Goal: Information Seeking & Learning: Learn about a topic

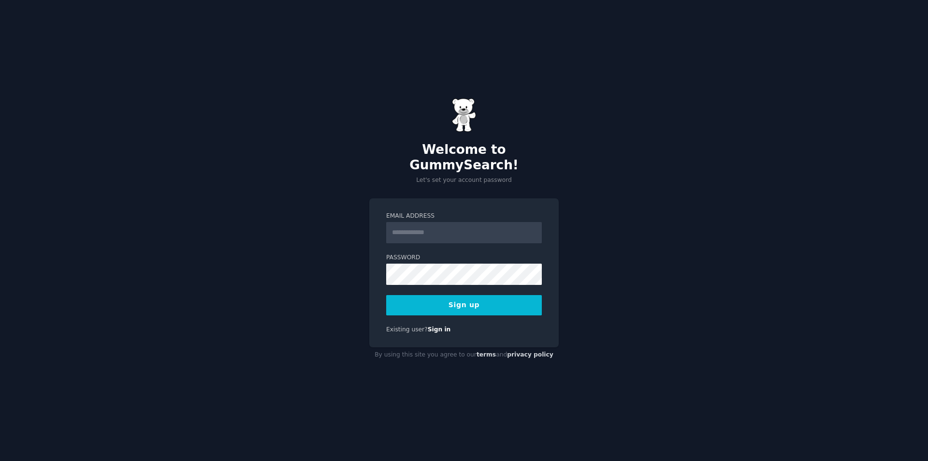
click at [465, 231] on input "Email Address" at bounding box center [464, 232] width 156 height 21
type input "**********"
click at [477, 295] on button "Sign up" at bounding box center [464, 305] width 156 height 20
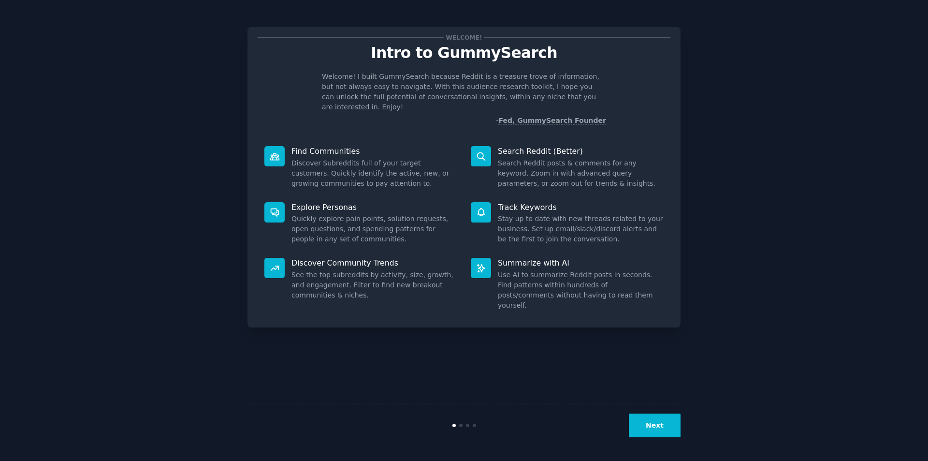
click at [665, 430] on button "Next" at bounding box center [655, 425] width 52 height 24
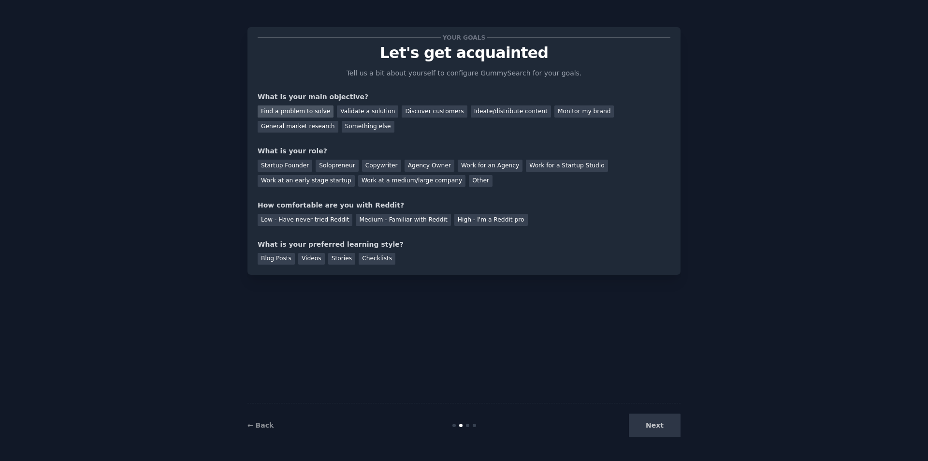
click at [294, 111] on div "Find a problem to solve" at bounding box center [296, 111] width 76 height 12
click at [341, 111] on div "Validate a solution" at bounding box center [367, 111] width 61 height 12
click at [305, 108] on div "Find a problem to solve" at bounding box center [296, 111] width 76 height 12
click at [328, 167] on div "Solopreneur" at bounding box center [337, 166] width 43 height 12
click at [289, 219] on div "Low - Have never tried Reddit" at bounding box center [305, 220] width 95 height 12
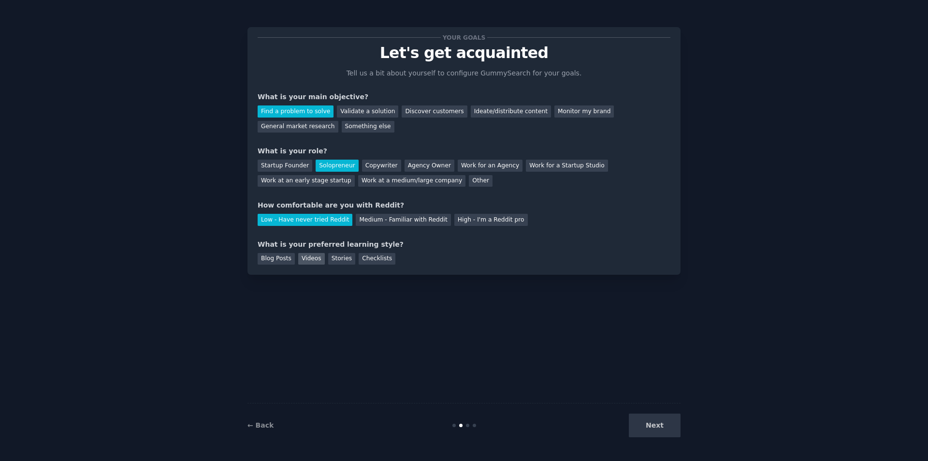
click at [315, 260] on div "Videos" at bounding box center [311, 259] width 27 height 12
click at [647, 431] on button "Next" at bounding box center [655, 425] width 52 height 24
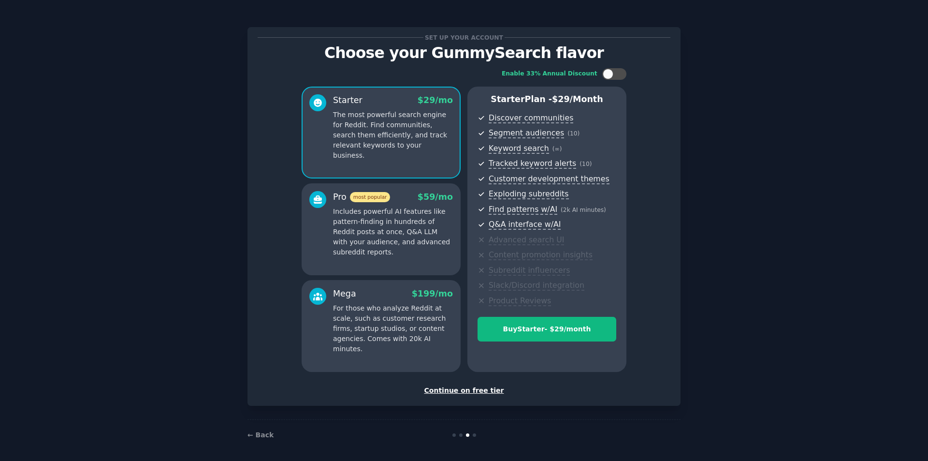
click at [467, 392] on div "Continue on free tier" at bounding box center [464, 390] width 413 height 10
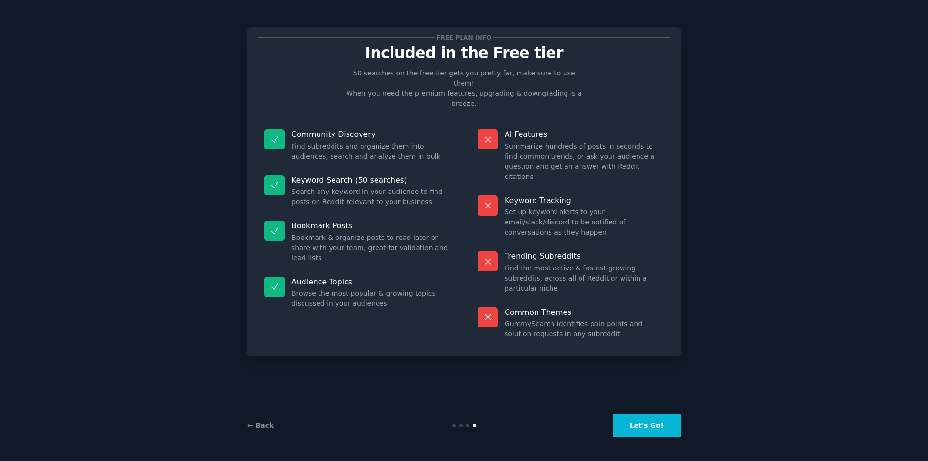
click at [632, 426] on button "Let's Go!" at bounding box center [647, 425] width 68 height 24
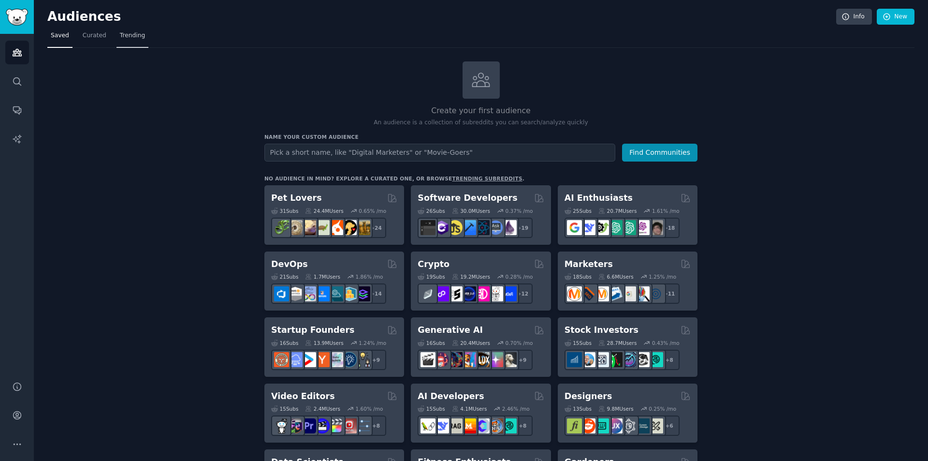
click at [124, 34] on span "Trending" at bounding box center [132, 35] width 25 height 9
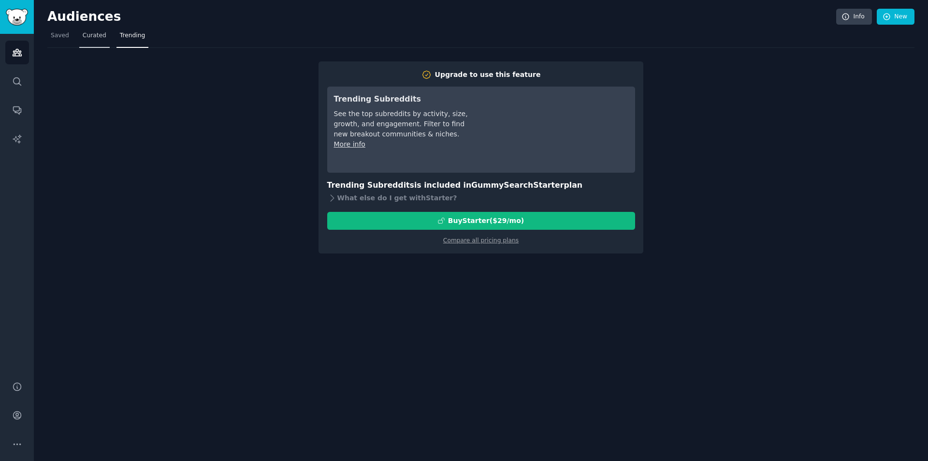
click at [96, 39] on span "Curated" at bounding box center [95, 35] width 24 height 9
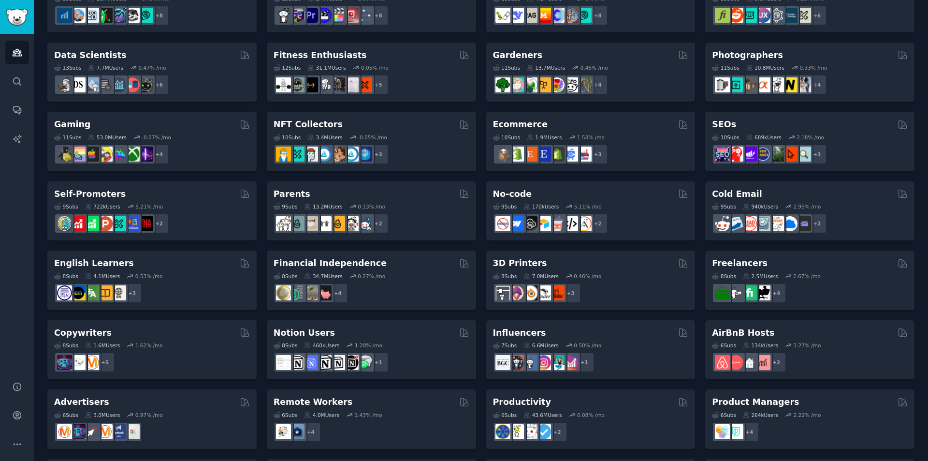
scroll to position [255, 0]
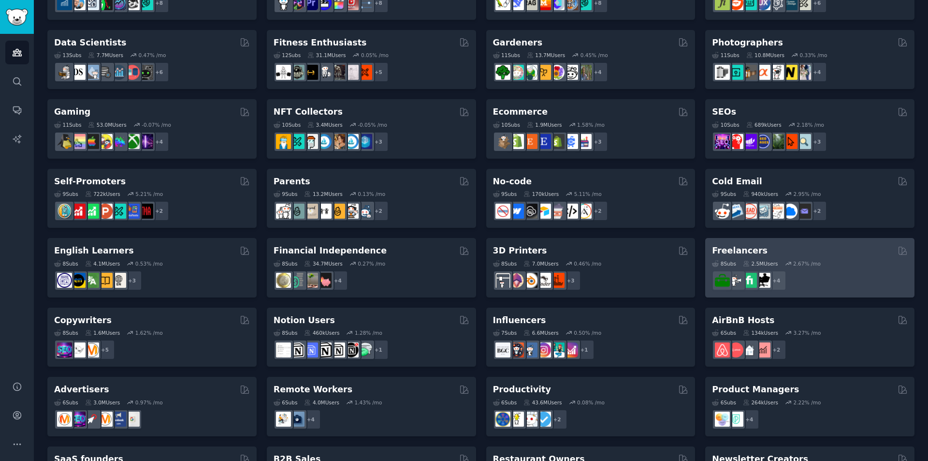
click at [877, 252] on div "Freelancers" at bounding box center [810, 251] width 196 height 12
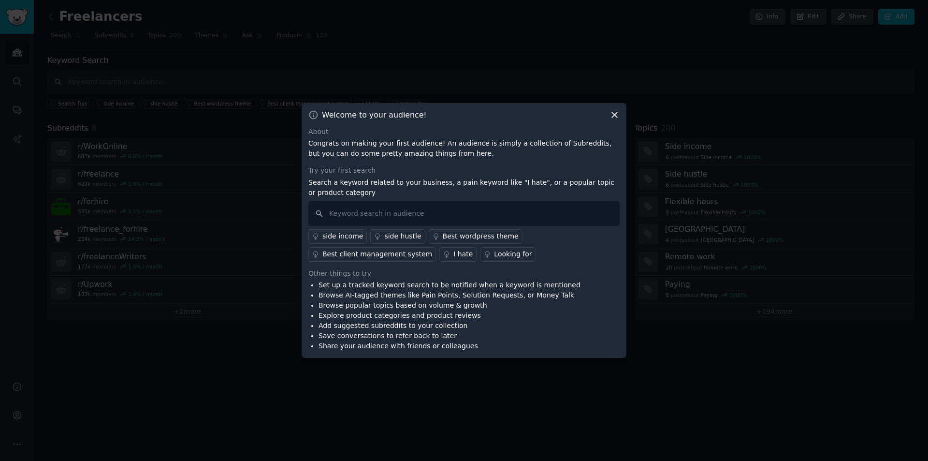
click at [615, 114] on icon at bounding box center [615, 115] width 10 height 10
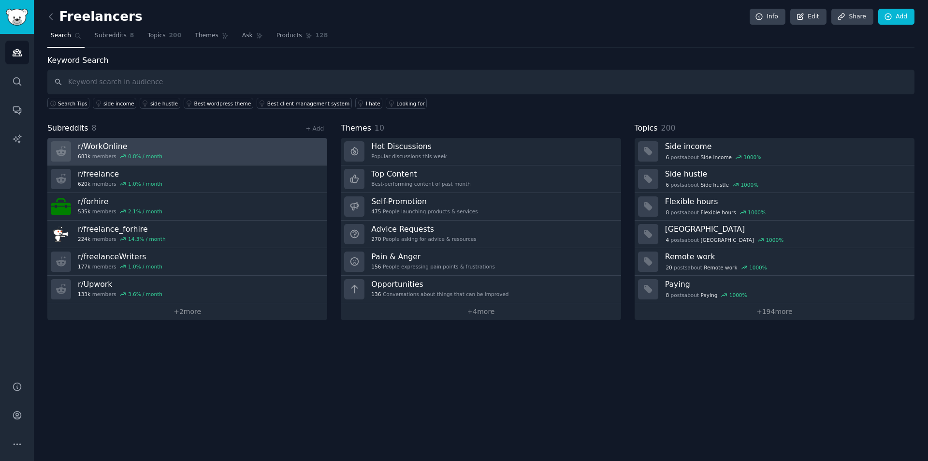
click at [229, 153] on link "r/ WorkOnline 683k members 0.8 % / month" at bounding box center [187, 152] width 280 height 28
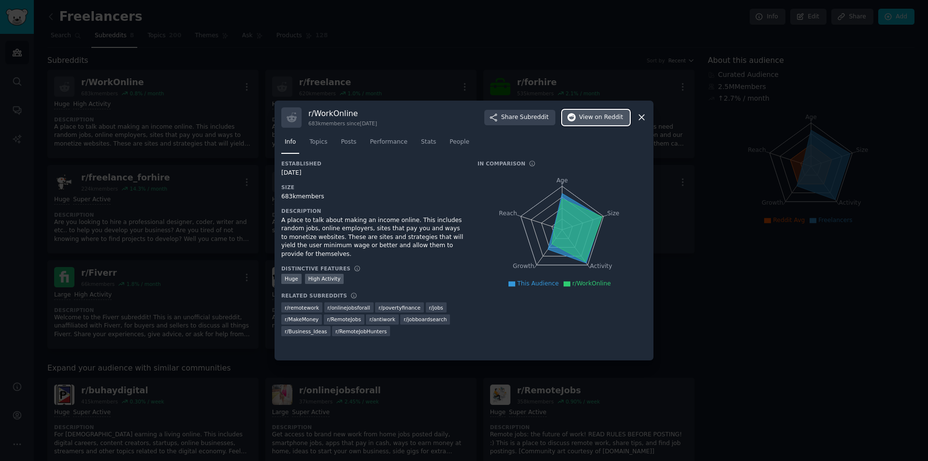
click at [602, 119] on span "on Reddit" at bounding box center [609, 117] width 28 height 9
click at [646, 115] on icon at bounding box center [642, 117] width 10 height 10
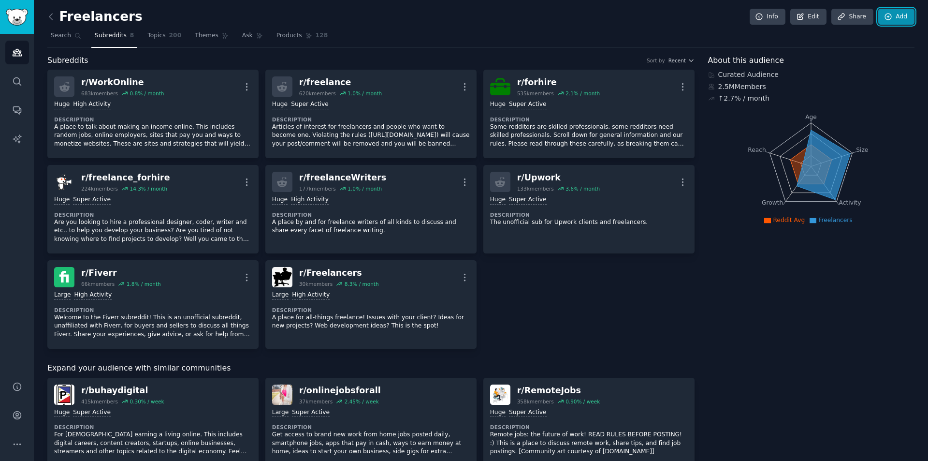
click at [891, 19] on icon at bounding box center [888, 17] width 9 height 9
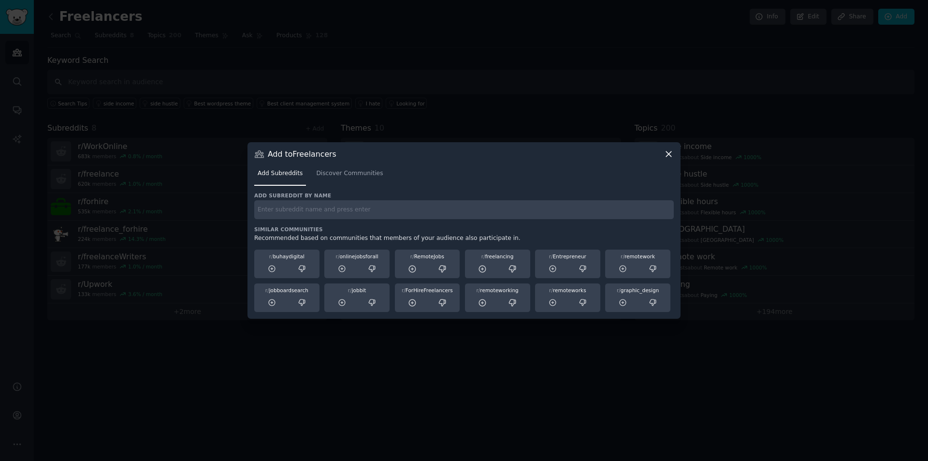
click at [671, 152] on icon at bounding box center [668, 153] width 5 height 5
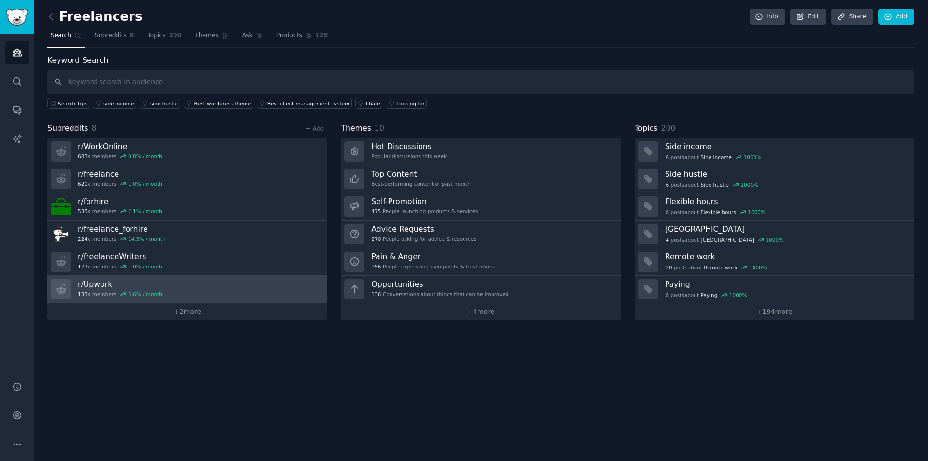
click at [221, 287] on link "r/ Upwork 133k members 3.6 % / month" at bounding box center [187, 290] width 280 height 28
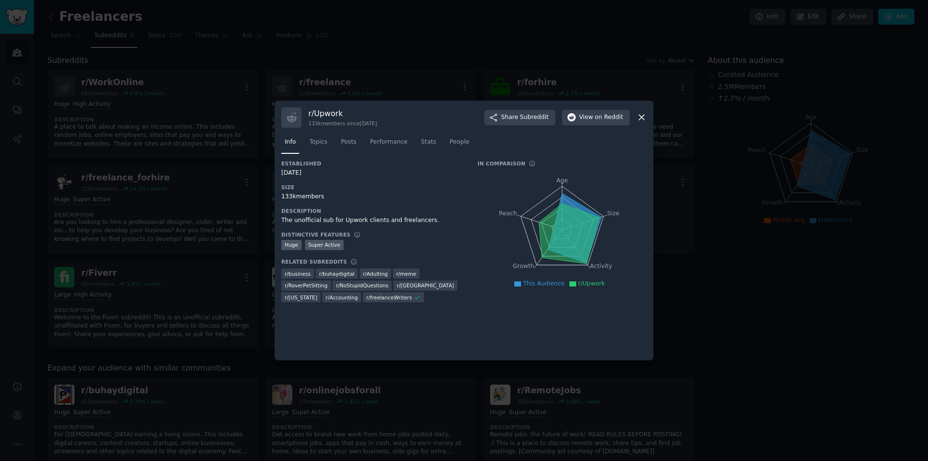
click at [640, 117] on icon at bounding box center [642, 117] width 10 height 10
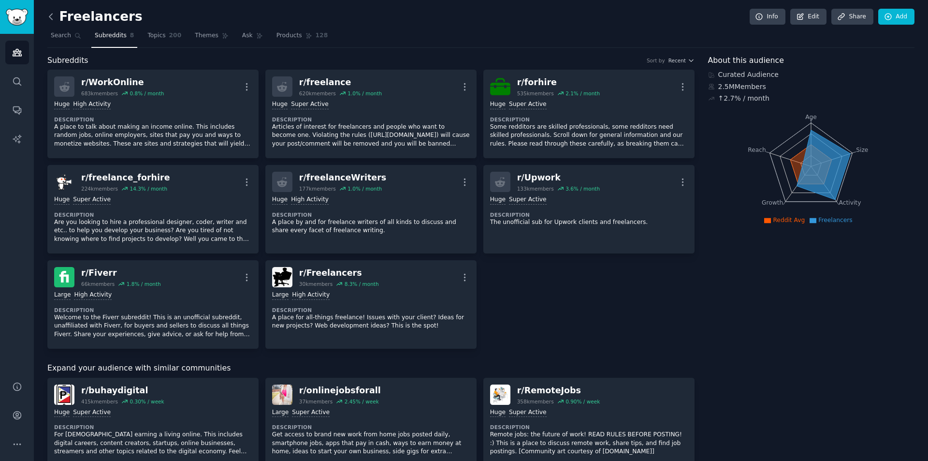
click at [53, 18] on icon at bounding box center [51, 17] width 10 height 10
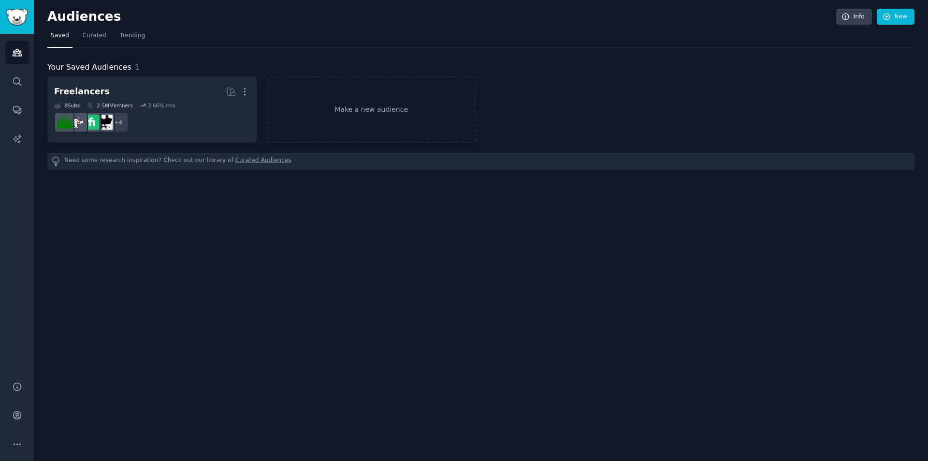
click at [62, 35] on span "Saved" at bounding box center [60, 35] width 18 height 9
click at [94, 39] on span "Curated" at bounding box center [95, 35] width 24 height 9
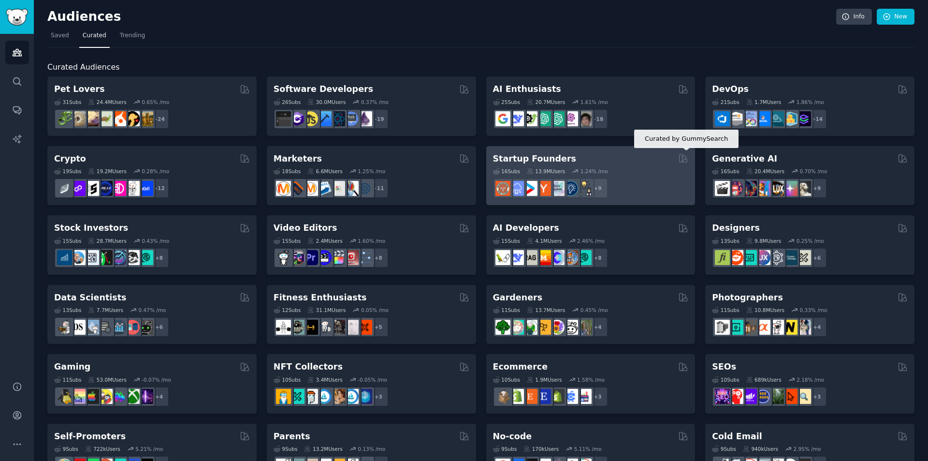
click at [678, 154] on icon at bounding box center [683, 158] width 10 height 10
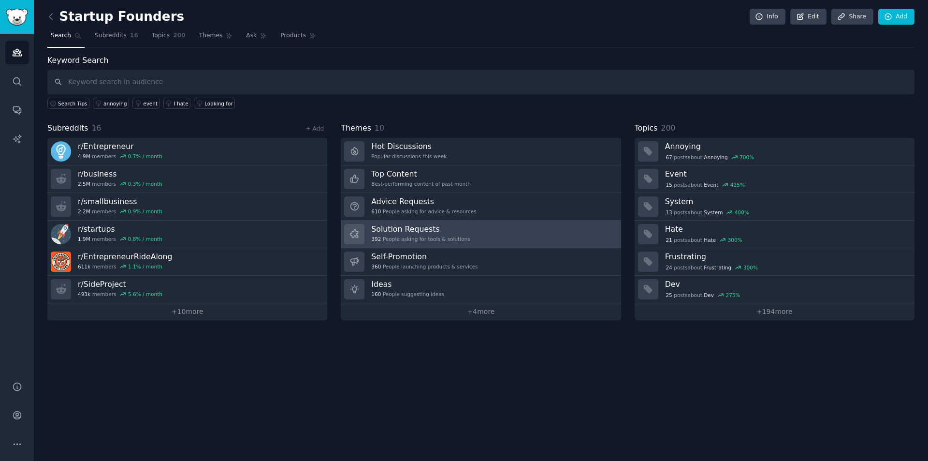
click at [482, 236] on link "Solution Requests 392 People asking for tools & solutions" at bounding box center [481, 235] width 280 height 28
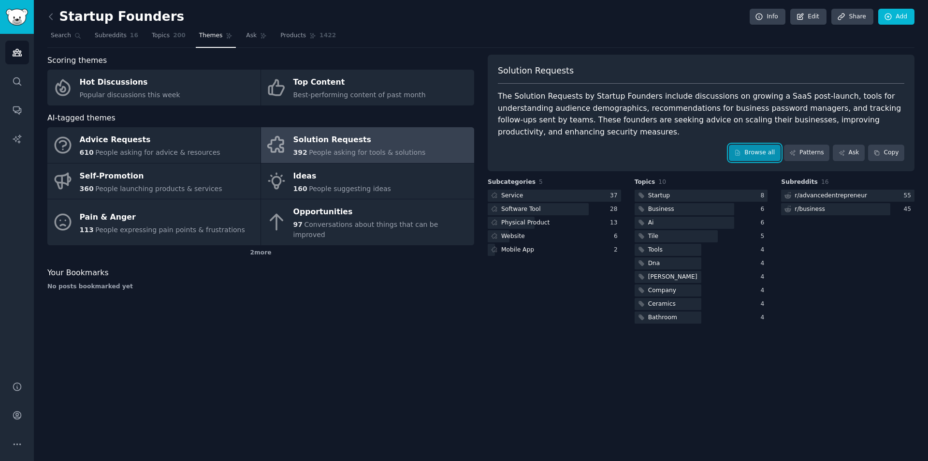
click at [759, 150] on link "Browse all" at bounding box center [755, 153] width 52 height 16
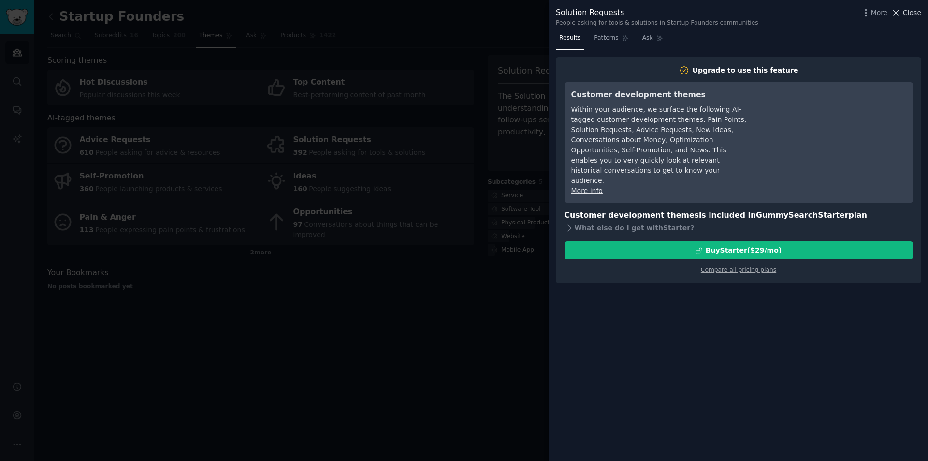
click at [911, 12] on span "Close" at bounding box center [912, 13] width 18 height 10
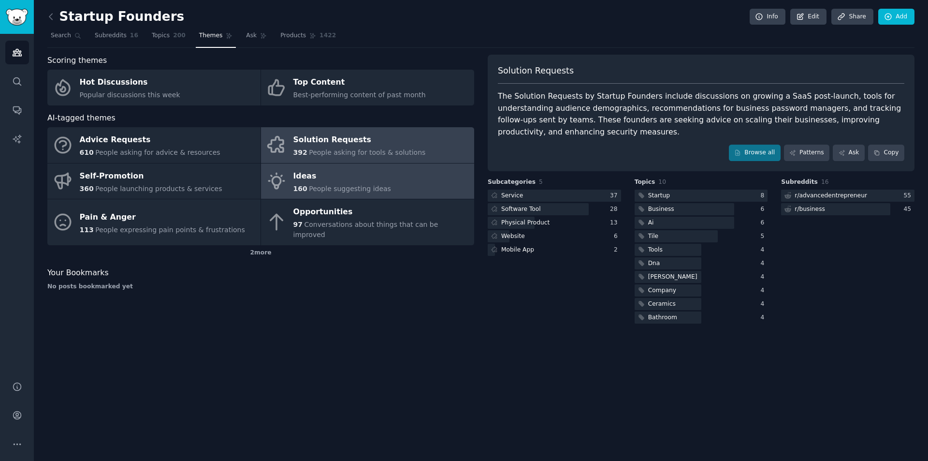
click at [349, 182] on div "Ideas" at bounding box center [343, 175] width 98 height 15
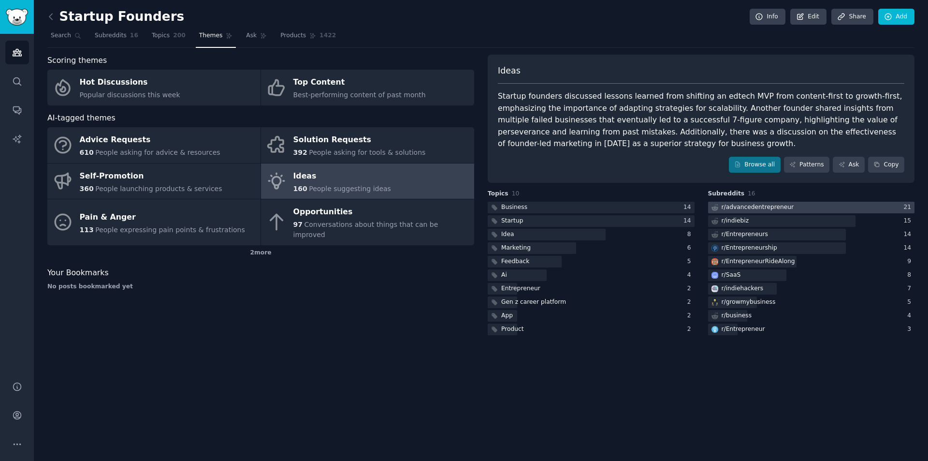
click at [768, 209] on div "r/ advancedentrepreneur" at bounding box center [758, 207] width 73 height 9
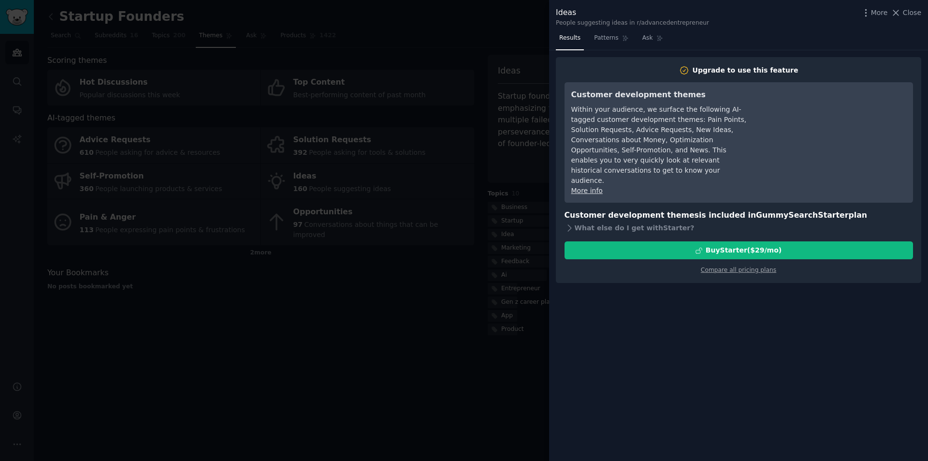
click at [593, 187] on link "More info" at bounding box center [587, 191] width 31 height 8
click at [906, 9] on span "Close" at bounding box center [912, 13] width 18 height 10
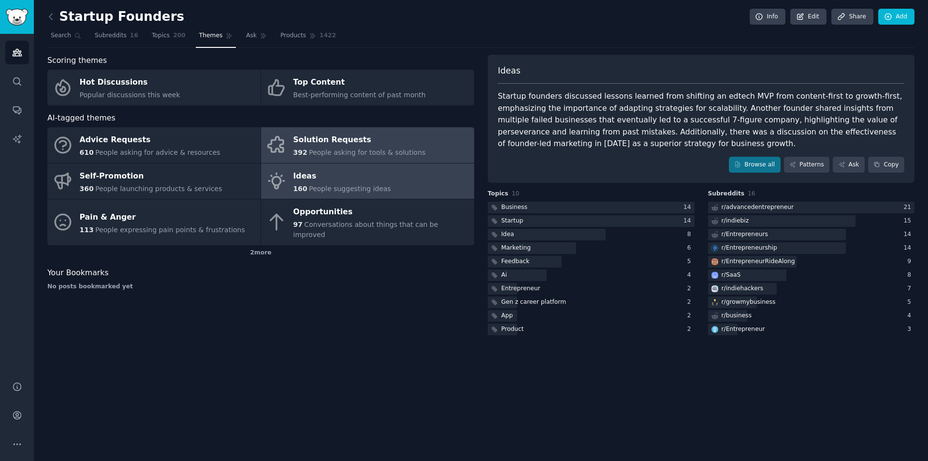
click at [350, 147] on div "Solution Requests" at bounding box center [360, 139] width 132 height 15
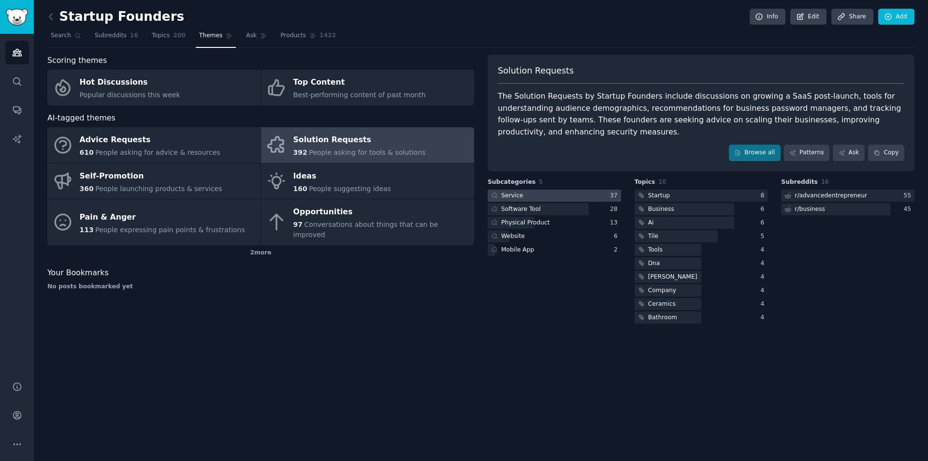
click at [518, 197] on div "Service" at bounding box center [512, 195] width 22 height 9
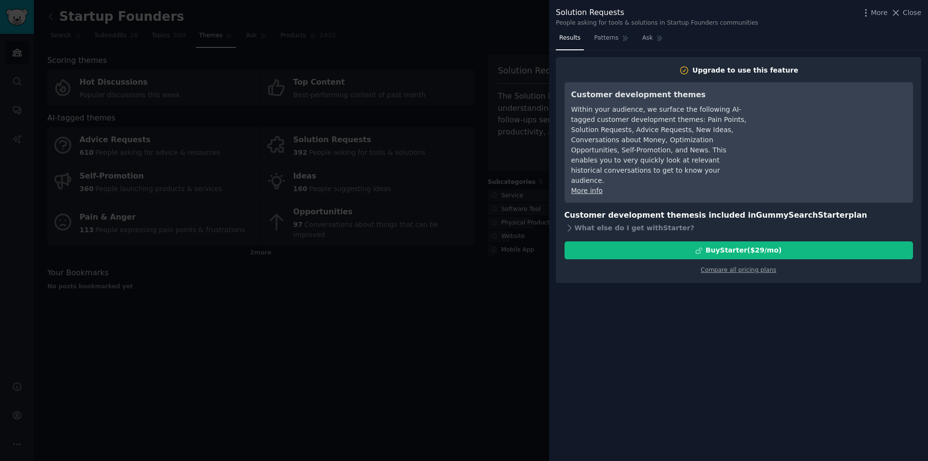
click at [512, 295] on div at bounding box center [464, 230] width 928 height 461
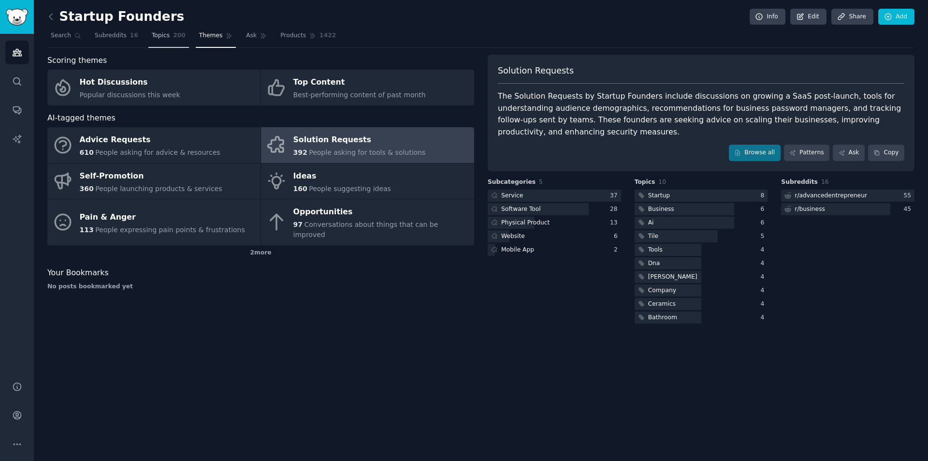
click at [163, 39] on span "Topics" at bounding box center [161, 35] width 18 height 9
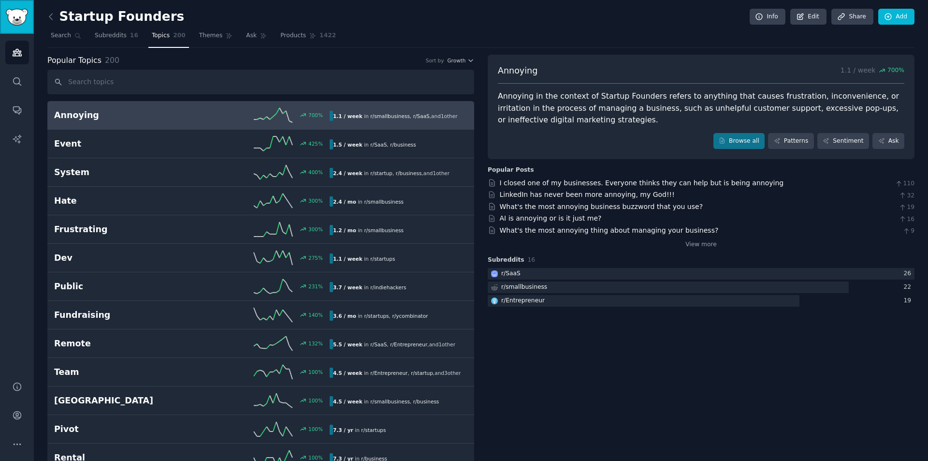
click at [13, 23] on img "Sidebar" at bounding box center [17, 17] width 22 height 17
